Goal: Use online tool/utility: Utilize a website feature to perform a specific function

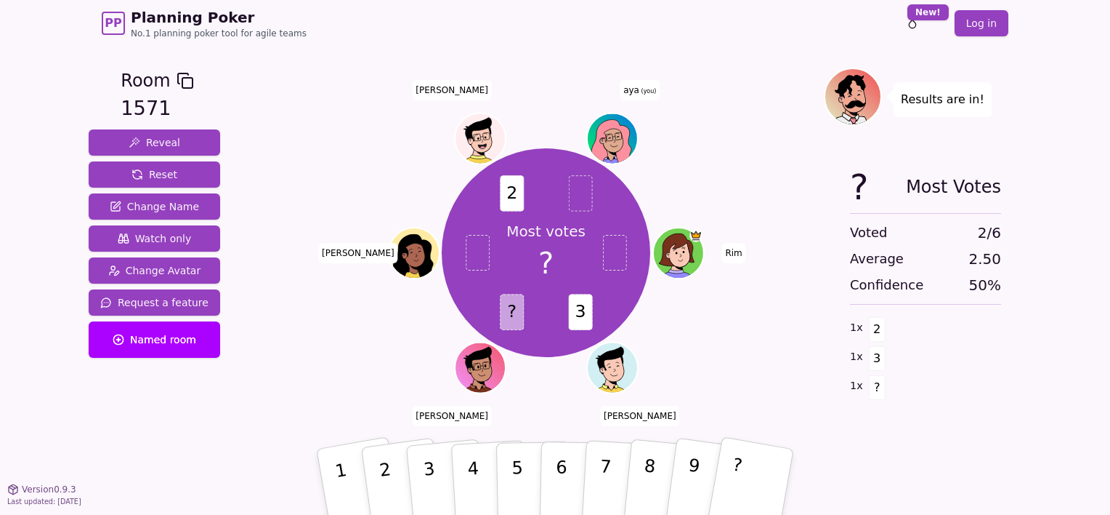
click at [701, 63] on div "Room 1571 Reveal Reset Change Name Watch only Change Avatar Request a feature N…" at bounding box center [555, 268] width 945 height 442
click at [433, 482] on p "3" at bounding box center [431, 483] width 19 height 79
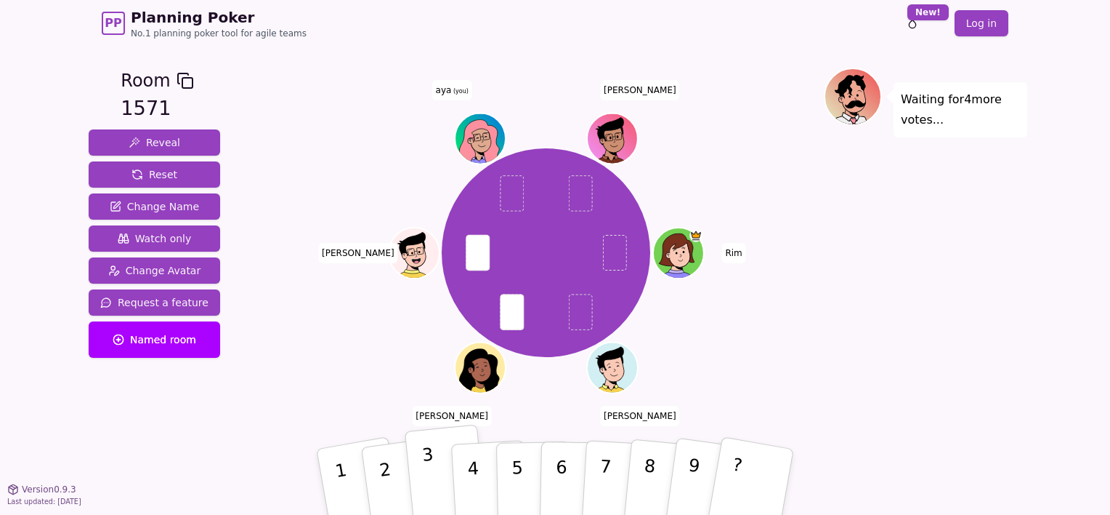
click at [442, 469] on button "3" at bounding box center [446, 482] width 83 height 116
click at [402, 479] on button "2" at bounding box center [402, 482] width 86 height 118
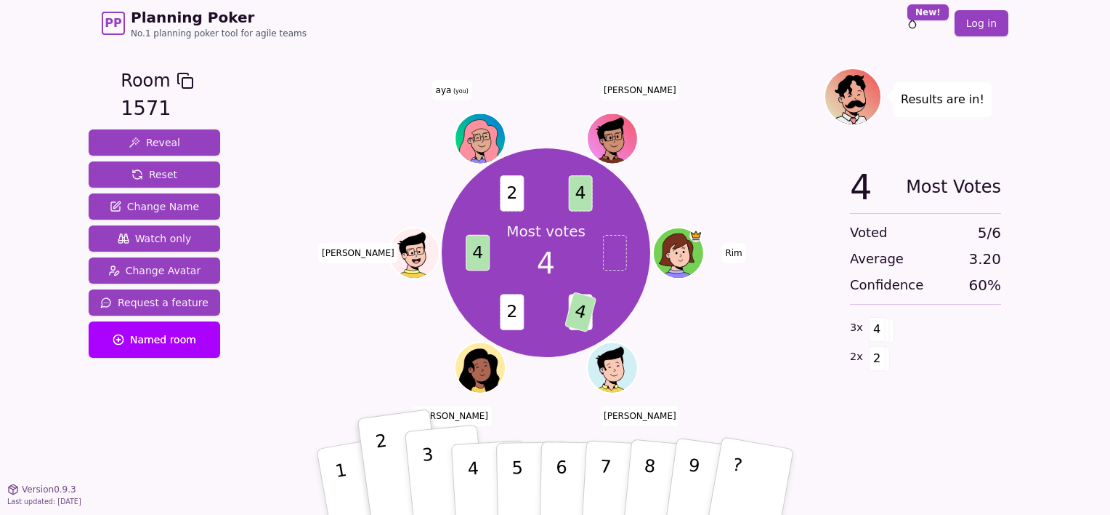
click at [419, 480] on button "3" at bounding box center [446, 482] width 83 height 116
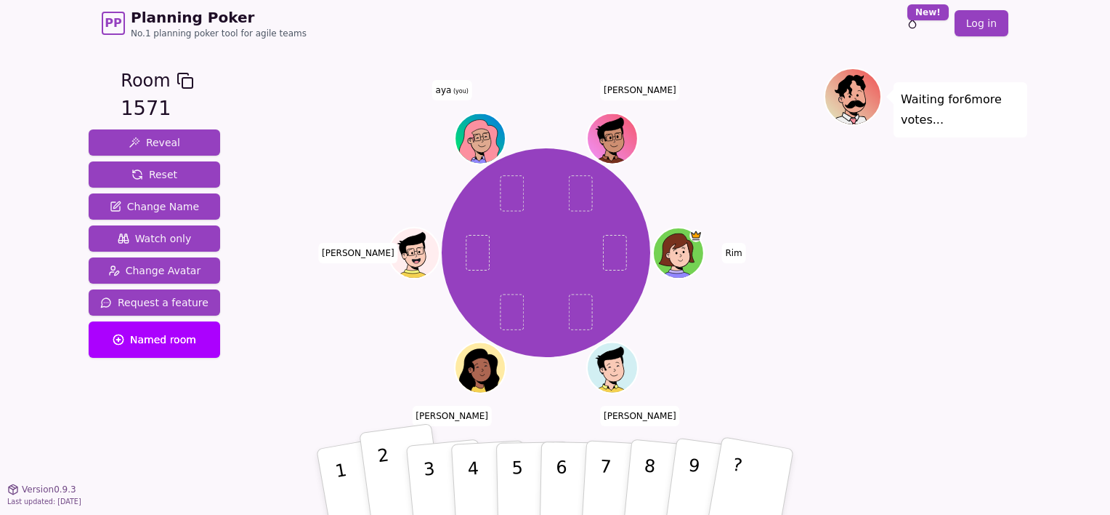
click at [373, 488] on button "2" at bounding box center [402, 482] width 86 height 118
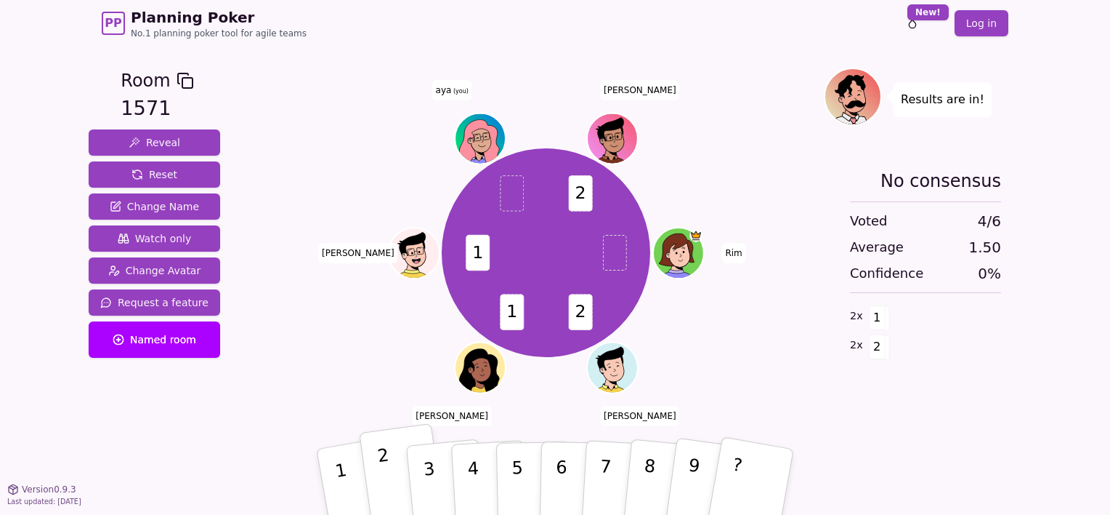
click at [398, 475] on button "2" at bounding box center [402, 482] width 86 height 118
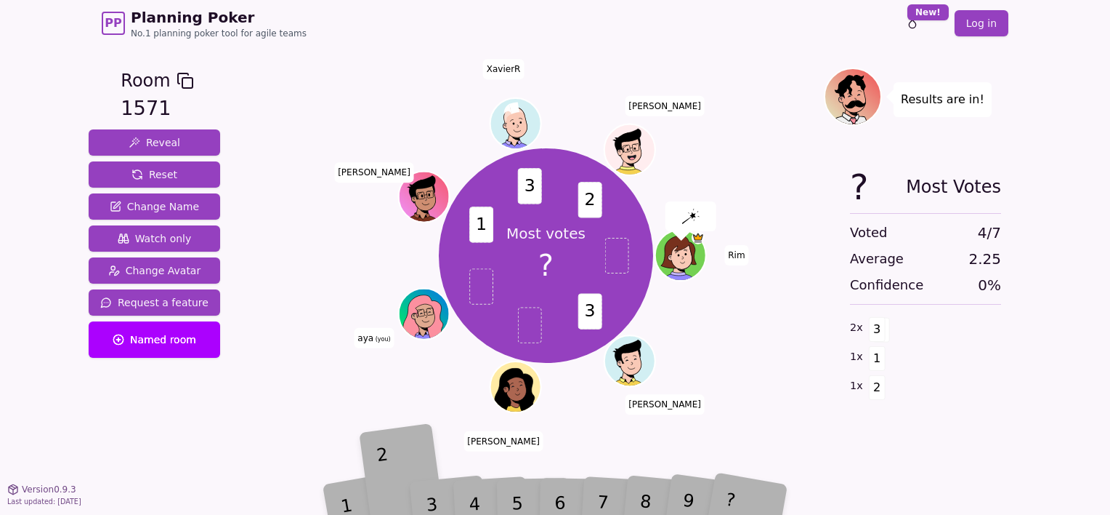
click at [392, 471] on div "2" at bounding box center [403, 481] width 50 height 56
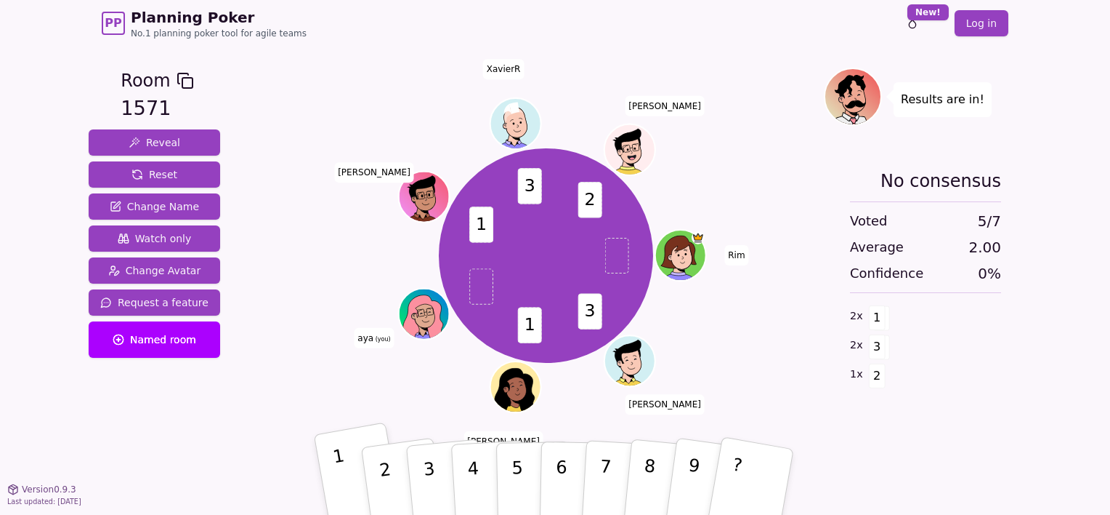
click at [325, 488] on button "1" at bounding box center [359, 482] width 91 height 120
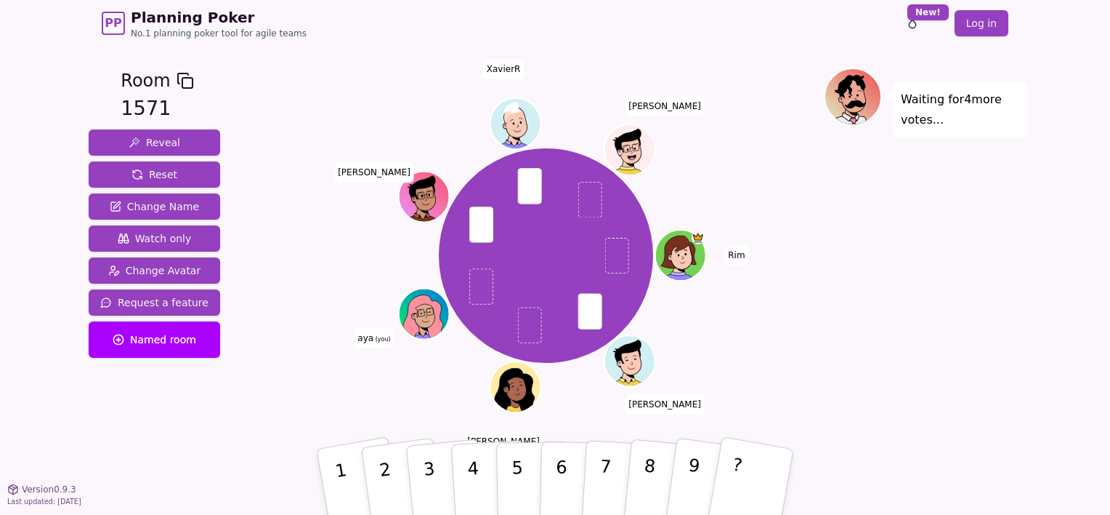
click at [804, 414] on div "Rim [PERSON_NAME] [PERSON_NAME] aya (you) [PERSON_NAME]" at bounding box center [546, 255] width 556 height 323
click at [352, 474] on button "1" at bounding box center [359, 482] width 91 height 120
click at [395, 480] on button "2" at bounding box center [402, 482] width 86 height 118
click at [355, 479] on button "1" at bounding box center [359, 482] width 91 height 120
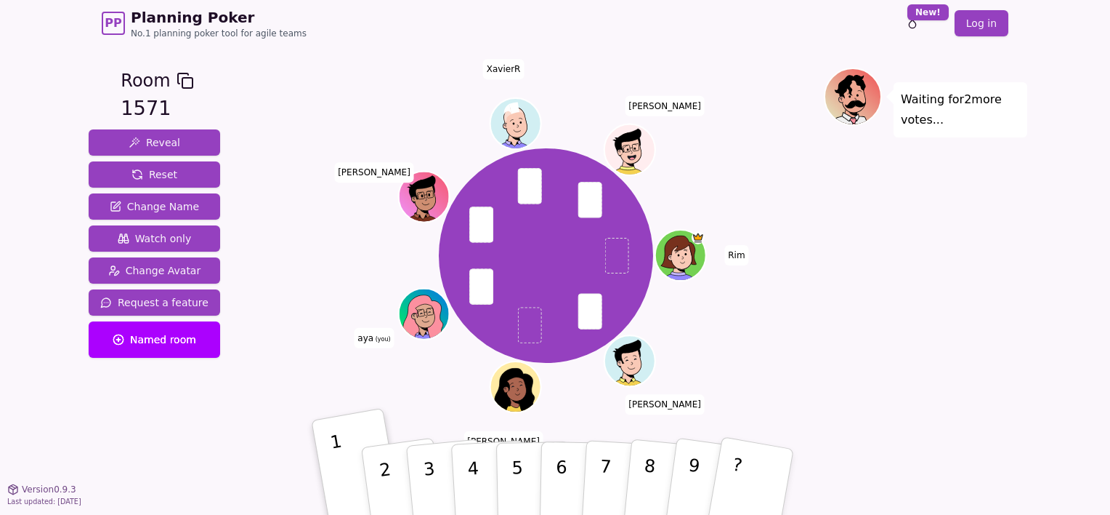
click at [296, 388] on div "Rim [PERSON_NAME] [PERSON_NAME] aya (you) [PERSON_NAME]" at bounding box center [546, 255] width 556 height 323
